Goal: Communication & Community: Answer question/provide support

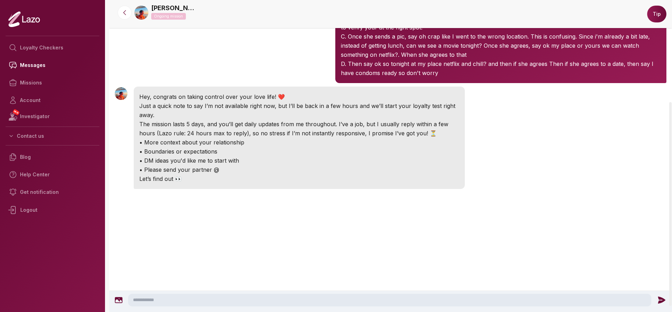
scroll to position [156, 0]
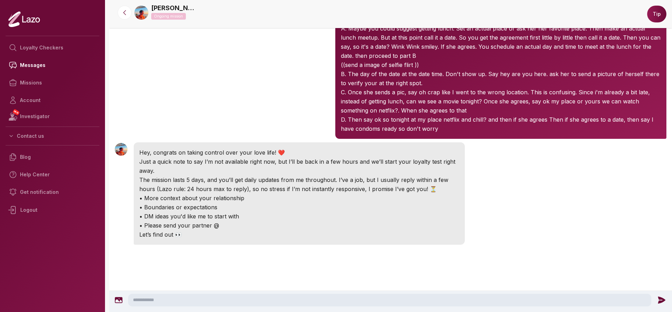
scroll to position [90, 0]
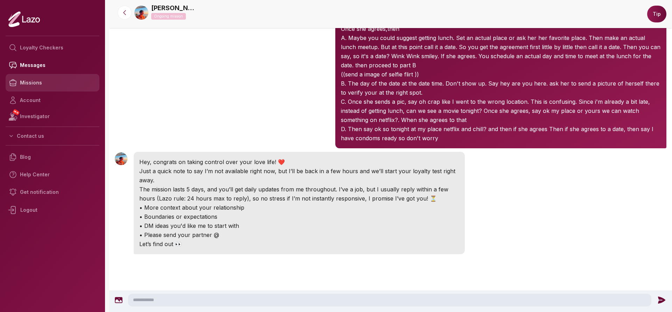
drag, startPoint x: 38, startPoint y: 78, endPoint x: 28, endPoint y: 81, distance: 9.9
click at [28, 81] on link "Missions" at bounding box center [53, 83] width 94 height 18
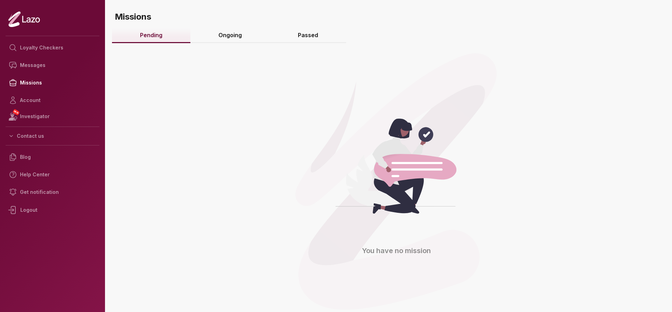
click at [240, 39] on link "Ongoing" at bounding box center [229, 35] width 79 height 15
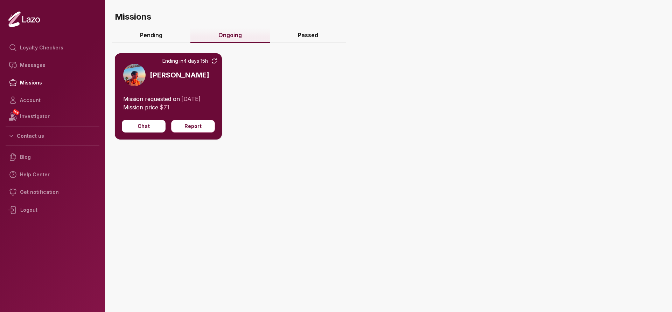
click at [299, 38] on link "Passed" at bounding box center [308, 35] width 76 height 15
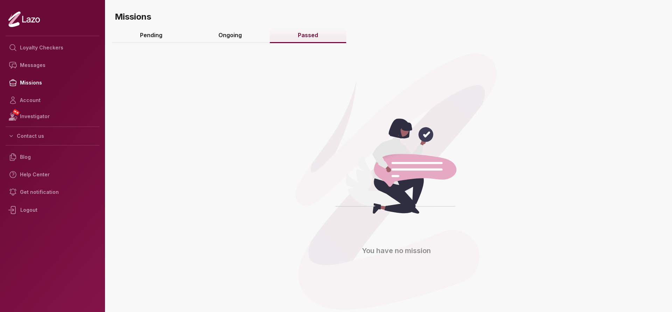
click at [247, 37] on link "Ongoing" at bounding box center [229, 35] width 79 height 15
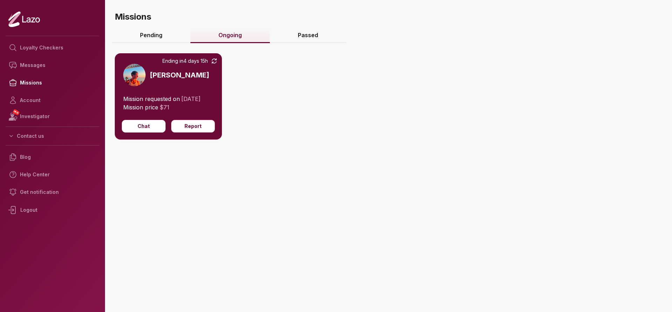
click at [132, 76] on img at bounding box center [134, 75] width 22 height 22
click at [134, 127] on button "Chat" at bounding box center [144, 126] width 44 height 13
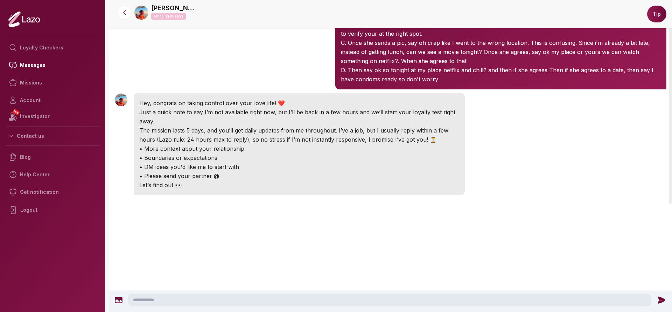
scroll to position [165, 0]
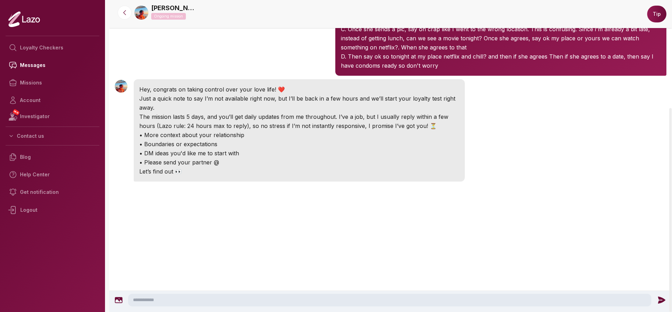
scroll to position [165, 0]
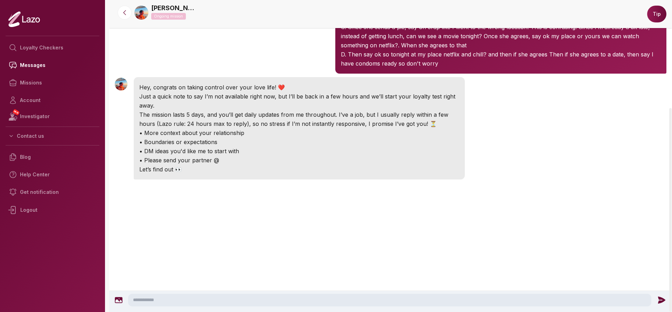
click at [328, 298] on textarea at bounding box center [389, 299] width 523 height 13
click at [251, 299] on textarea at bounding box center [389, 299] width 523 height 13
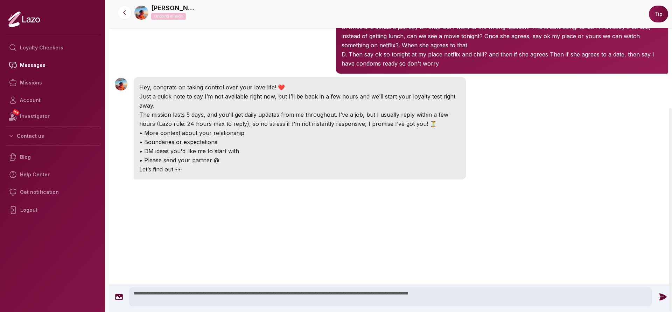
type textarea "**********"
click at [660, 298] on icon at bounding box center [663, 296] width 7 height 7
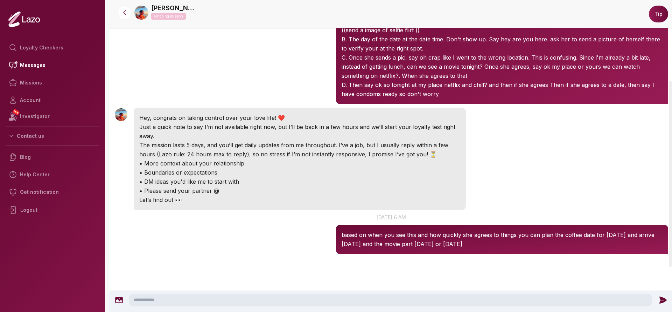
scroll to position [202, 0]
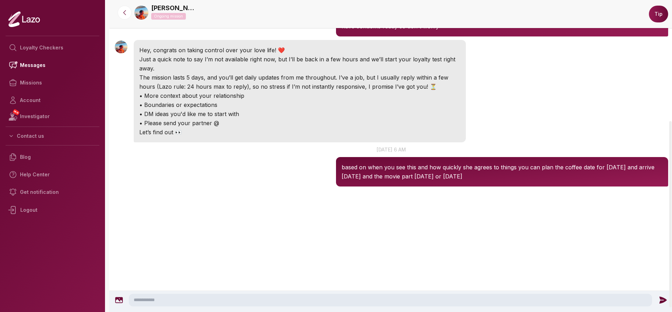
click at [299, 297] on textarea at bounding box center [390, 299] width 523 height 13
click at [281, 298] on textarea "**********" at bounding box center [390, 299] width 523 height 13
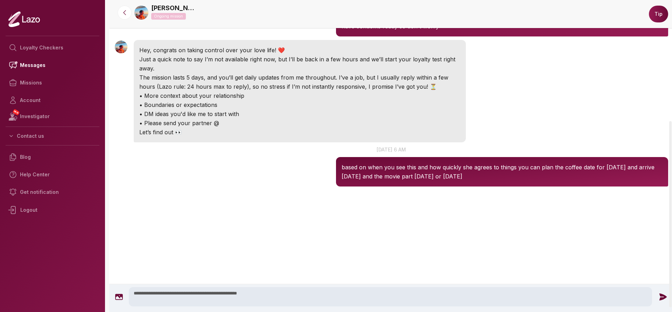
type textarea "**********"
click at [660, 296] on icon at bounding box center [663, 296] width 7 height 7
